Goal: Task Accomplishment & Management: Manage account settings

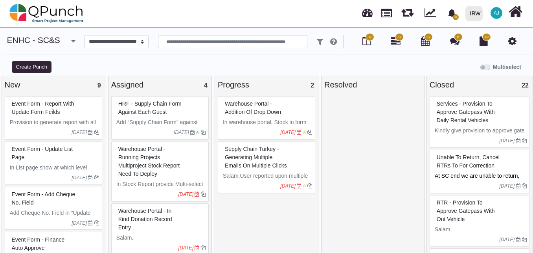
select select
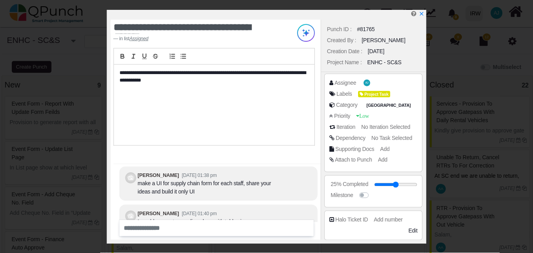
scroll to position [-16, 0]
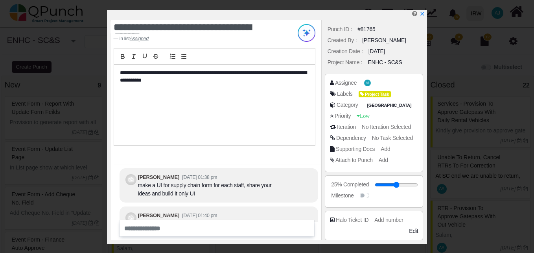
click at [419, 14] on div at bounding box center [269, 15] width 316 height 10
click at [422, 15] on icon "x" at bounding box center [422, 14] width 4 height 4
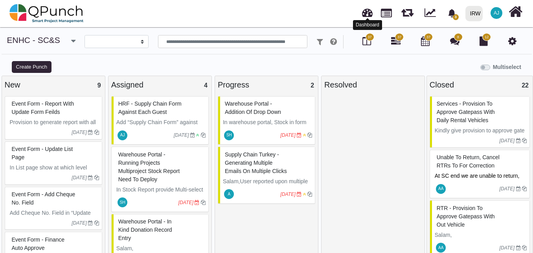
click at [372, 14] on link at bounding box center [367, 11] width 11 height 13
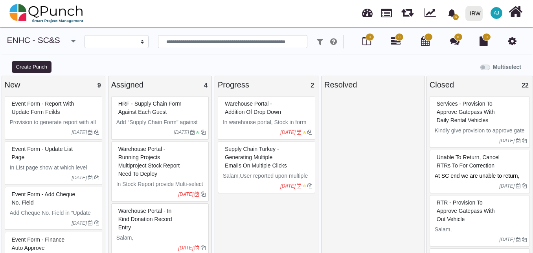
select select
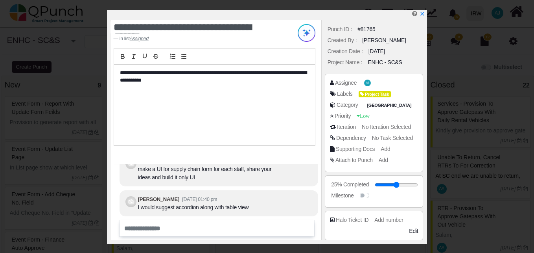
click at [146, 38] on u "Assigned" at bounding box center [139, 39] width 19 height 6
click at [142, 39] on u "Assigned" at bounding box center [139, 39] width 19 height 6
click at [423, 13] on icon "x" at bounding box center [422, 14] width 6 height 6
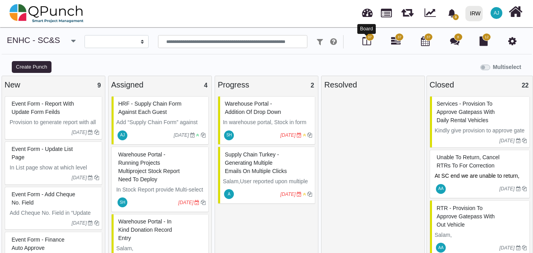
click at [364, 43] on icon at bounding box center [367, 40] width 9 height 9
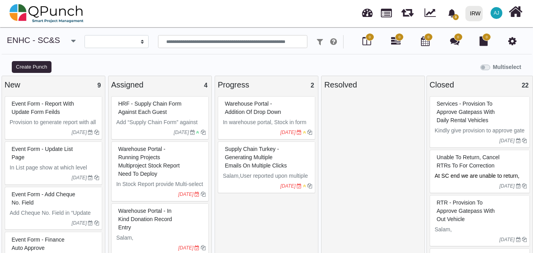
select select
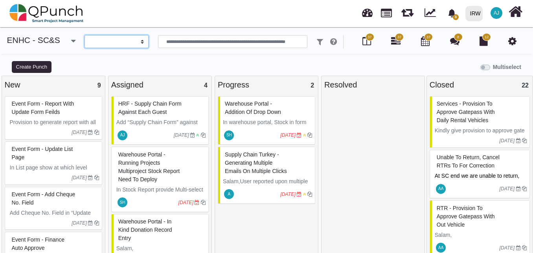
click at [119, 46] on select "**********" at bounding box center [117, 41] width 64 height 13
click at [170, 42] on input "text" at bounding box center [232, 41] width 149 height 13
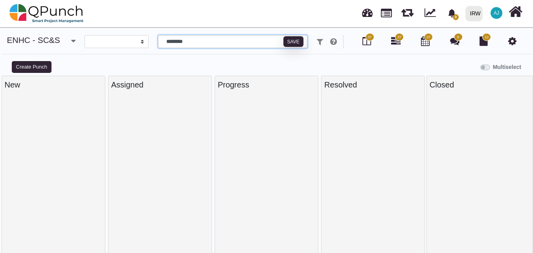
type input "********"
click at [308, 64] on div "Multiselect" at bounding box center [333, 66] width 400 height 13
click at [269, 129] on div at bounding box center [267, 176] width 98 height 160
click at [283, 59] on div "**********" at bounding box center [266, 47] width 533 height 25
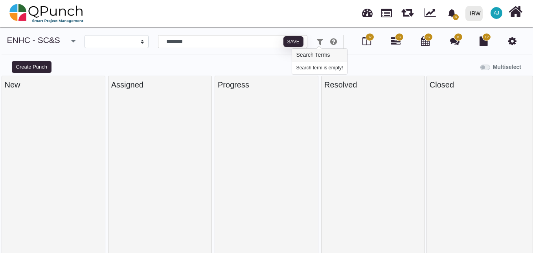
click at [317, 40] on icon at bounding box center [320, 42] width 6 height 8
click at [224, 43] on input "********" at bounding box center [232, 41] width 149 height 13
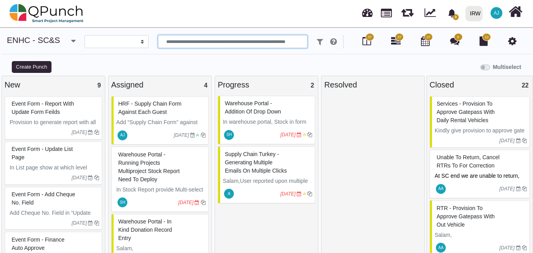
scroll to position [6, 0]
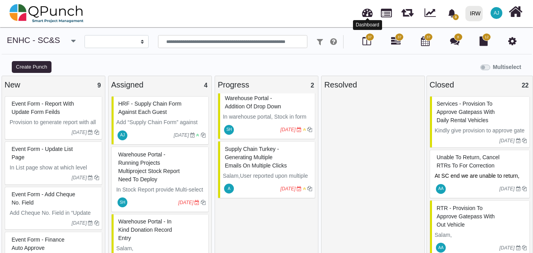
click at [365, 12] on link at bounding box center [367, 11] width 11 height 13
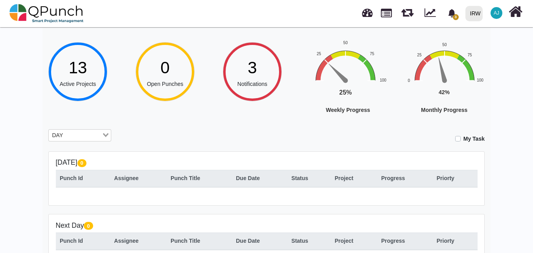
scroll to position [42, 0]
click at [99, 136] on input "Search for option" at bounding box center [76, 135] width 52 height 9
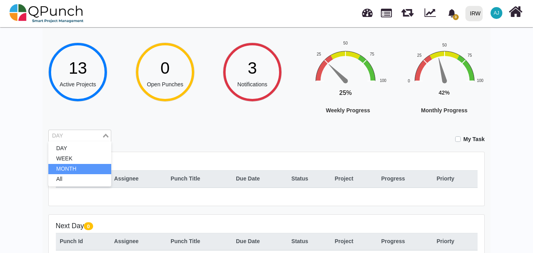
click at [95, 171] on li "MONTH" at bounding box center [79, 169] width 63 height 10
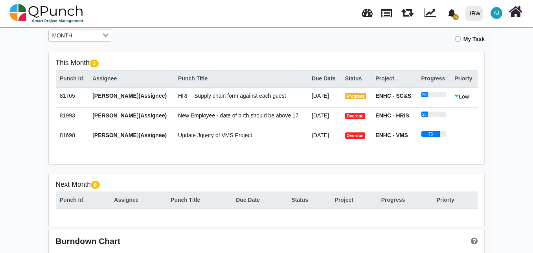
scroll to position [143, 0]
click at [354, 136] on span "Overdue" at bounding box center [355, 135] width 20 height 6
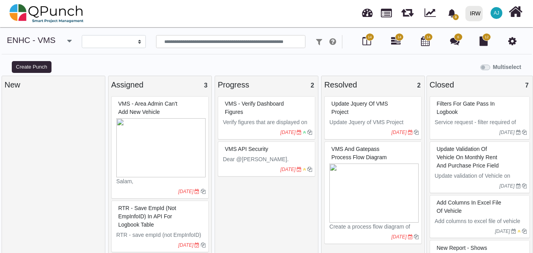
select select
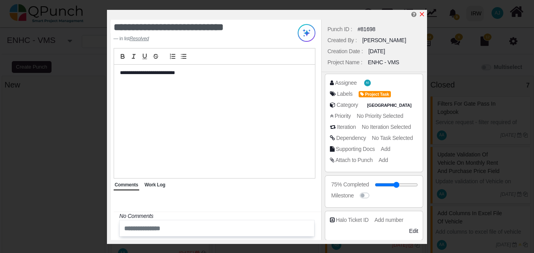
click at [421, 13] on icon "x" at bounding box center [422, 14] width 4 height 4
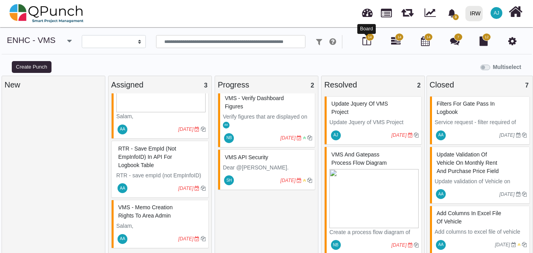
click at [363, 37] on icon at bounding box center [367, 40] width 9 height 9
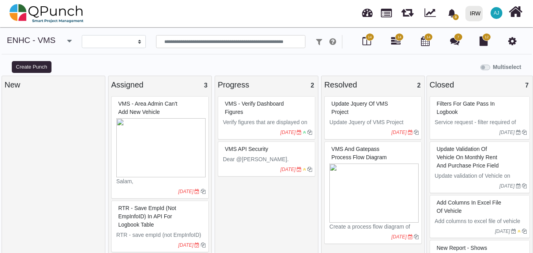
select select
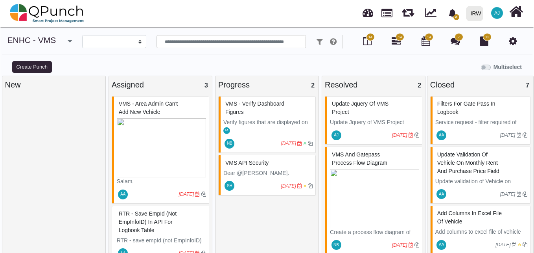
scroll to position [6, 0]
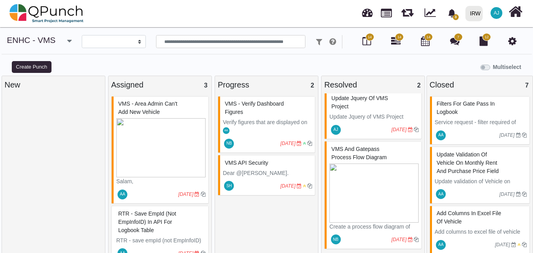
click at [337, 127] on span "AJ" at bounding box center [336, 129] width 5 height 4
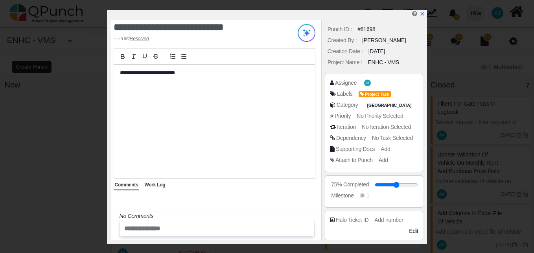
scroll to position [135, 0]
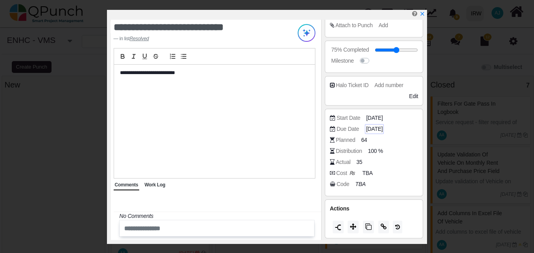
click at [383, 128] on span "[DATE]" at bounding box center [374, 129] width 17 height 8
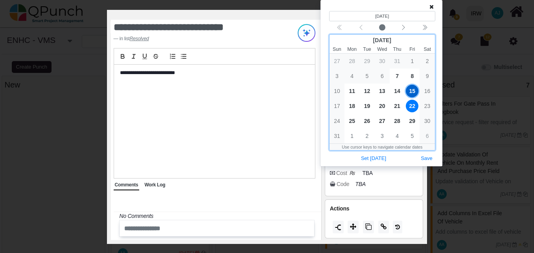
click at [408, 105] on span "22" at bounding box center [412, 106] width 13 height 13
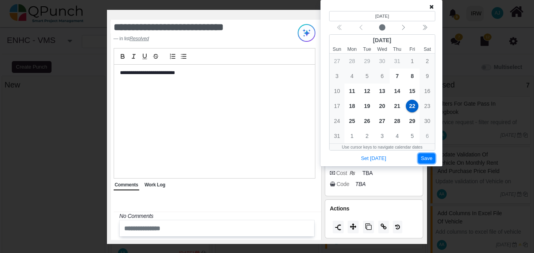
click at [422, 159] on button "Save" at bounding box center [426, 158] width 17 height 11
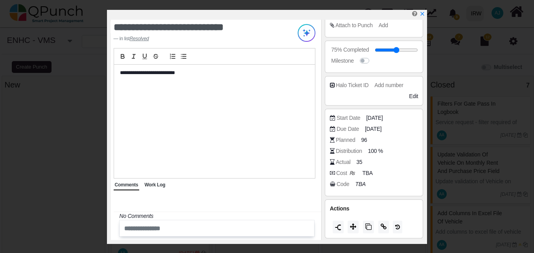
click at [159, 189] on div "Work Log" at bounding box center [154, 185] width 23 height 10
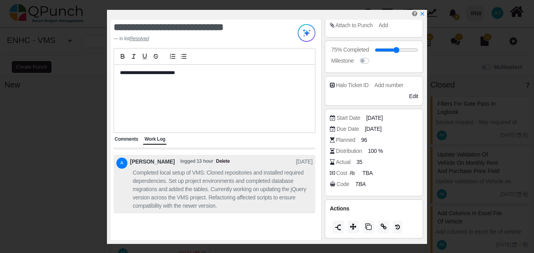
click at [158, 188] on span "Completed local setup of VMS: Cloned repositories and installed required depend…" at bounding box center [223, 188] width 180 height 41
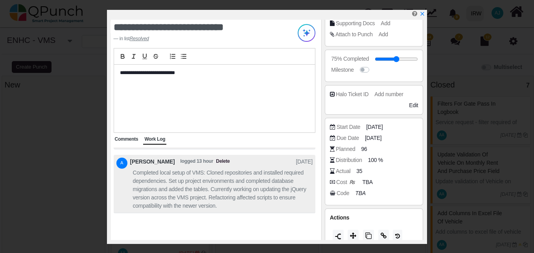
scroll to position [126, 0]
click at [373, 134] on span "[DATE]" at bounding box center [374, 137] width 17 height 8
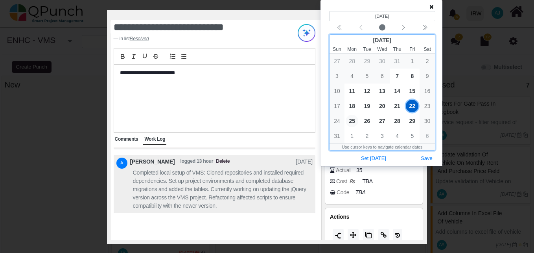
click at [354, 120] on span "25" at bounding box center [352, 120] width 13 height 13
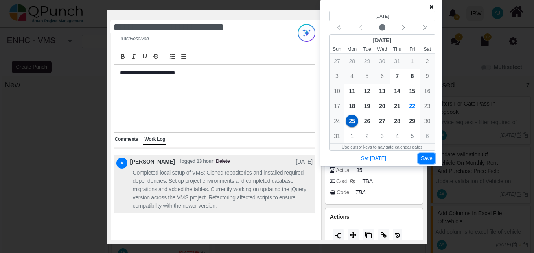
click at [420, 160] on button "Save" at bounding box center [426, 158] width 17 height 11
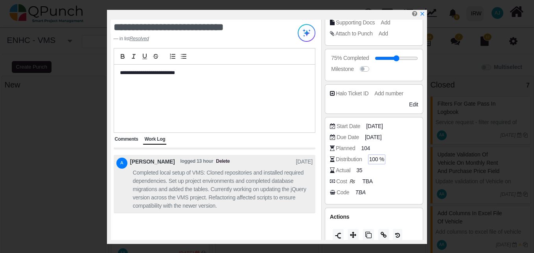
scroll to position [135, 0]
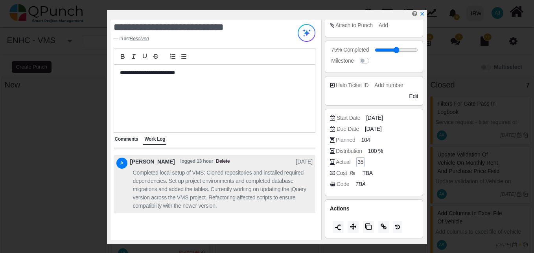
click at [360, 161] on span "35" at bounding box center [361, 162] width 6 height 8
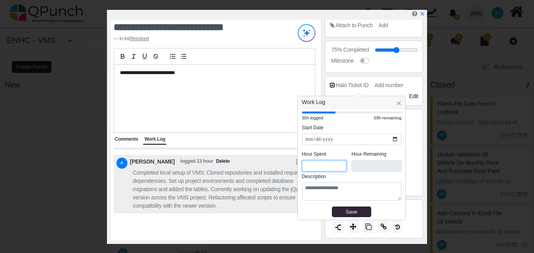
click at [337, 169] on input "*" at bounding box center [324, 165] width 45 height 11
drag, startPoint x: 321, startPoint y: 169, endPoint x: 302, endPoint y: 169, distance: 18.5
click at [302, 169] on input "*" at bounding box center [324, 165] width 45 height 11
click at [394, 139] on input "**********" at bounding box center [352, 138] width 100 height 11
click at [323, 168] on input "*" at bounding box center [324, 165] width 45 height 11
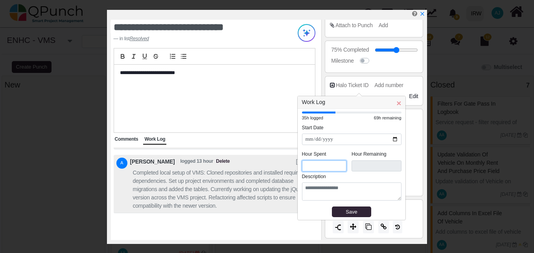
click at [323, 168] on input "*" at bounding box center [324, 165] width 45 height 11
type input "*"
type input "****"
type input "*"
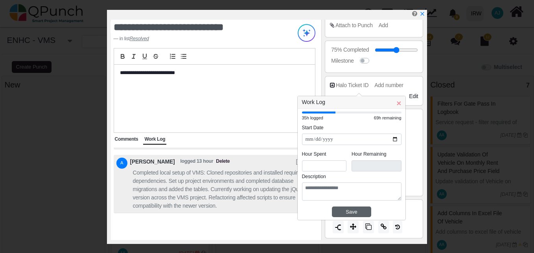
click at [348, 208] on div "Save" at bounding box center [352, 212] width 34 height 8
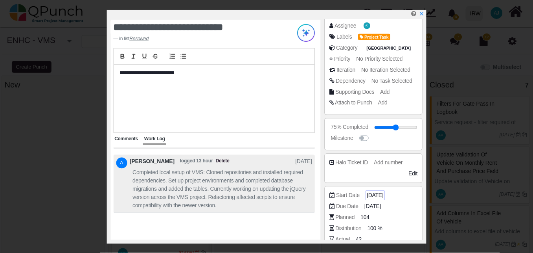
scroll to position [0, 0]
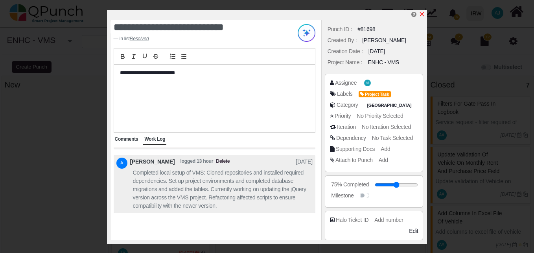
click at [423, 12] on icon "x" at bounding box center [422, 14] width 6 height 6
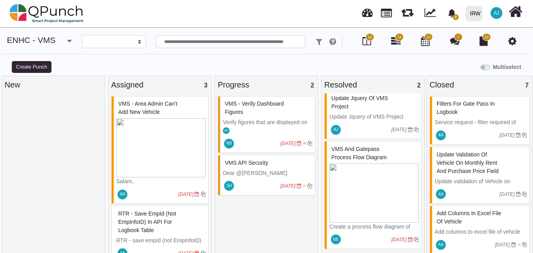
scroll to position [7, 0]
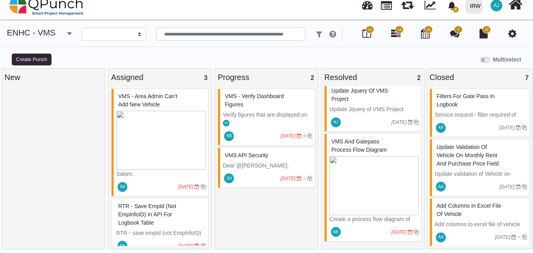
click at [395, 126] on small "[DATE]" at bounding box center [405, 122] width 27 height 13
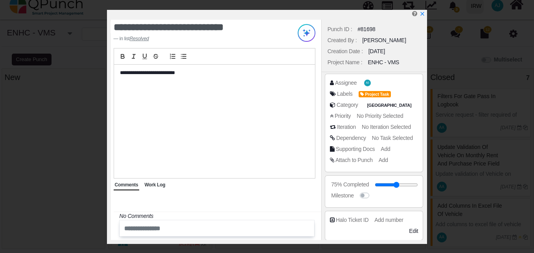
drag, startPoint x: 405, startPoint y: 183, endPoint x: 435, endPoint y: 183, distance: 29.9
click at [418, 183] on input "range" at bounding box center [396, 184] width 43 height 3
type input "**"
click at [425, 14] on icon "x" at bounding box center [422, 14] width 6 height 6
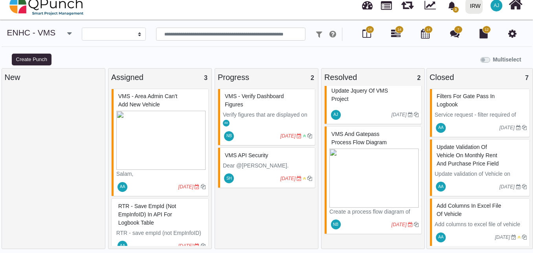
click at [370, 30] on span "14" at bounding box center [370, 30] width 4 height 6
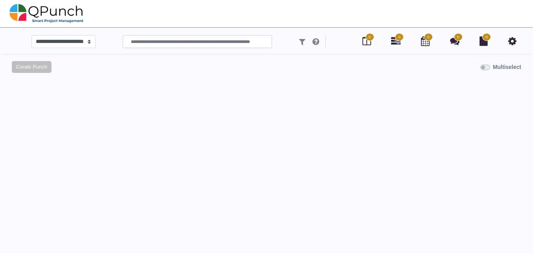
scroll to position [7, 0]
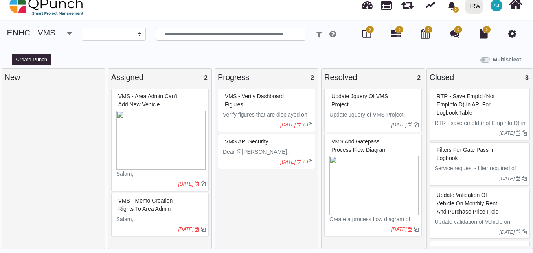
select select
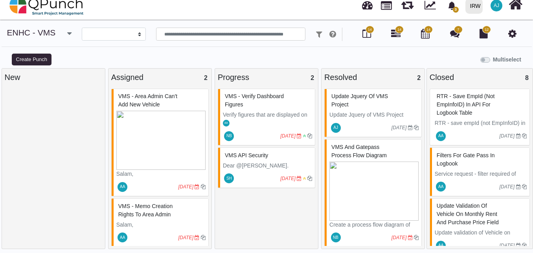
click at [354, 103] on div "Update Jquery of VMS Project" at bounding box center [374, 100] width 89 height 20
drag, startPoint x: 354, startPoint y: 103, endPoint x: 331, endPoint y: -29, distance: 134.1
click at [331, 0] on html "3 Notification Clear HRF - Supply chain form against each guest [PERSON_NAME] […" at bounding box center [266, 123] width 533 height 260
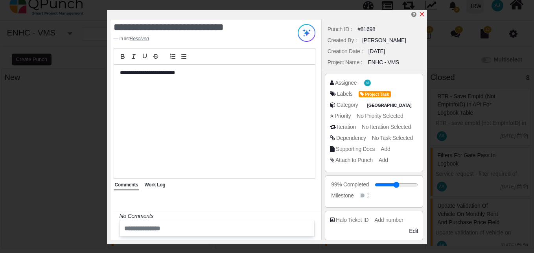
click at [421, 15] on icon "x" at bounding box center [422, 14] width 6 height 6
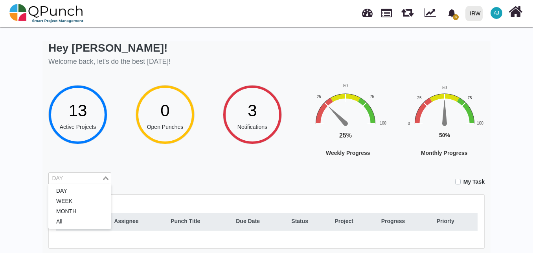
click at [94, 180] on input "Search for option" at bounding box center [76, 178] width 52 height 9
click at [90, 207] on li "MONTH" at bounding box center [79, 211] width 63 height 10
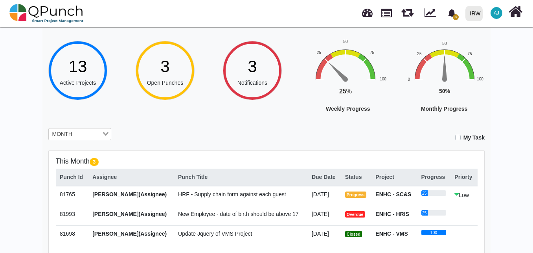
scroll to position [44, 0]
click at [354, 213] on span "Overdue" at bounding box center [355, 214] width 20 height 6
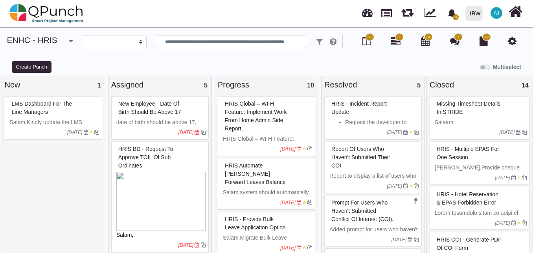
select select
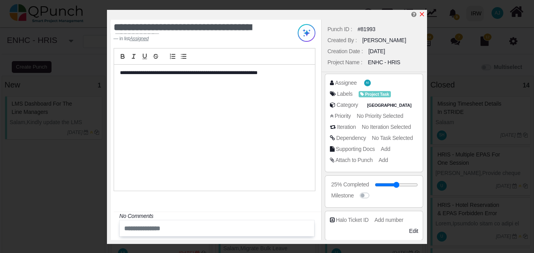
click at [422, 14] on icon "x" at bounding box center [422, 14] width 4 height 4
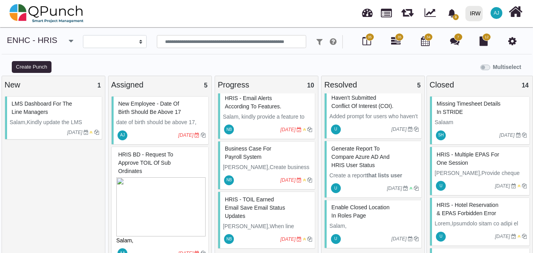
scroll to position [7, 0]
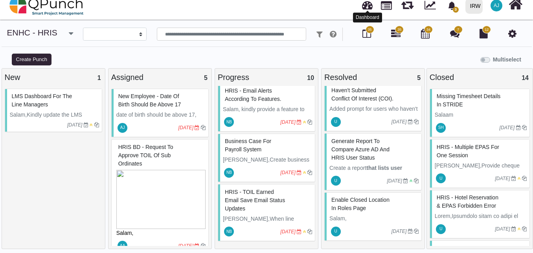
click at [366, 5] on link at bounding box center [367, 4] width 11 height 13
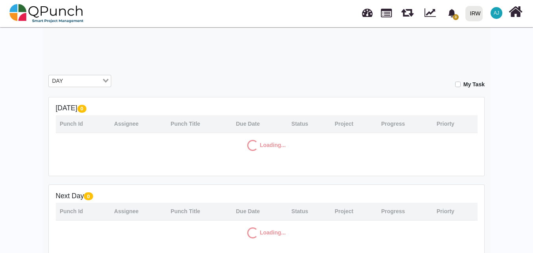
scroll to position [98, 0]
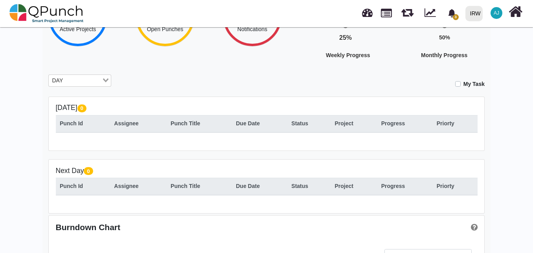
click at [90, 79] on input "Search for option" at bounding box center [83, 80] width 35 height 9
click at [88, 113] on li "MONTH" at bounding box center [79, 114] width 63 height 10
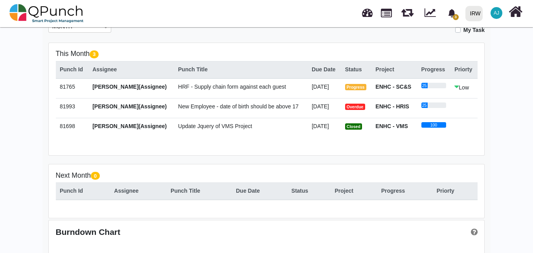
scroll to position [150, 0]
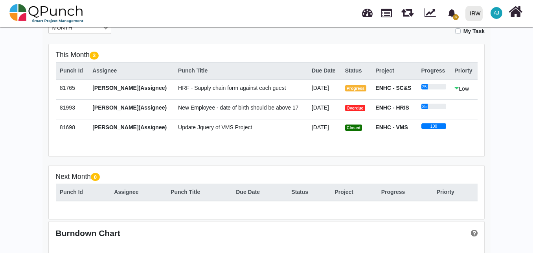
click at [45, 140] on div "Hey [PERSON_NAME]! Welcome back, let's do the best [DATE]! 13 Active Projects 3…" at bounding box center [266, 94] width 448 height 406
